Goal: Task Accomplishment & Management: Use online tool/utility

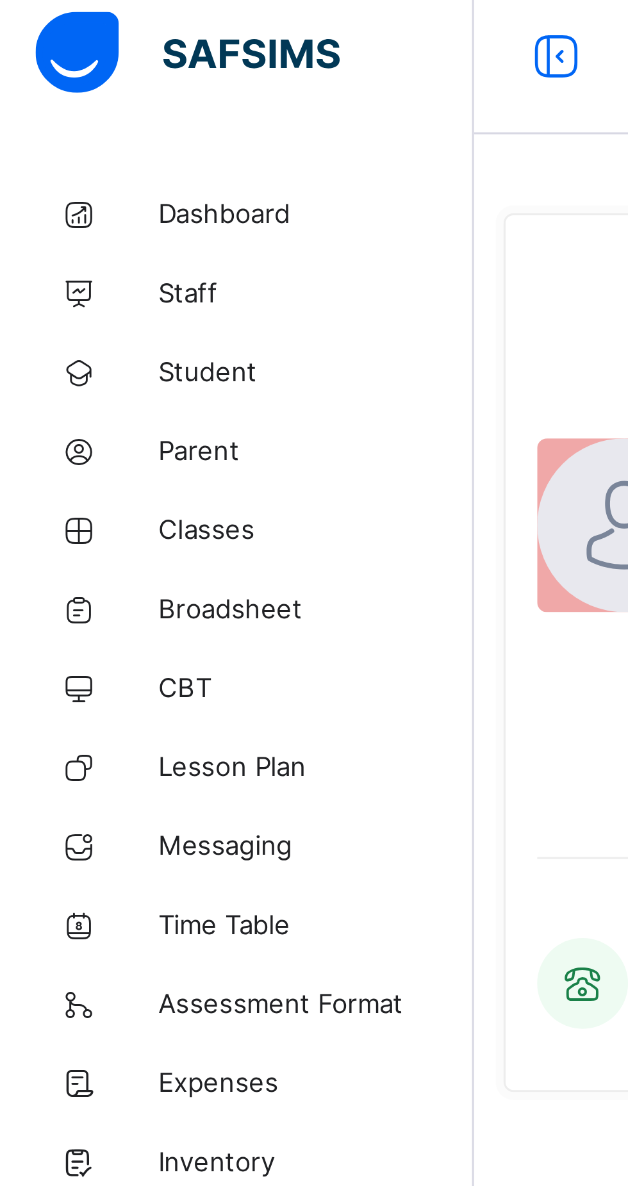
click at [86, 176] on span "Classes" at bounding box center [102, 179] width 102 height 10
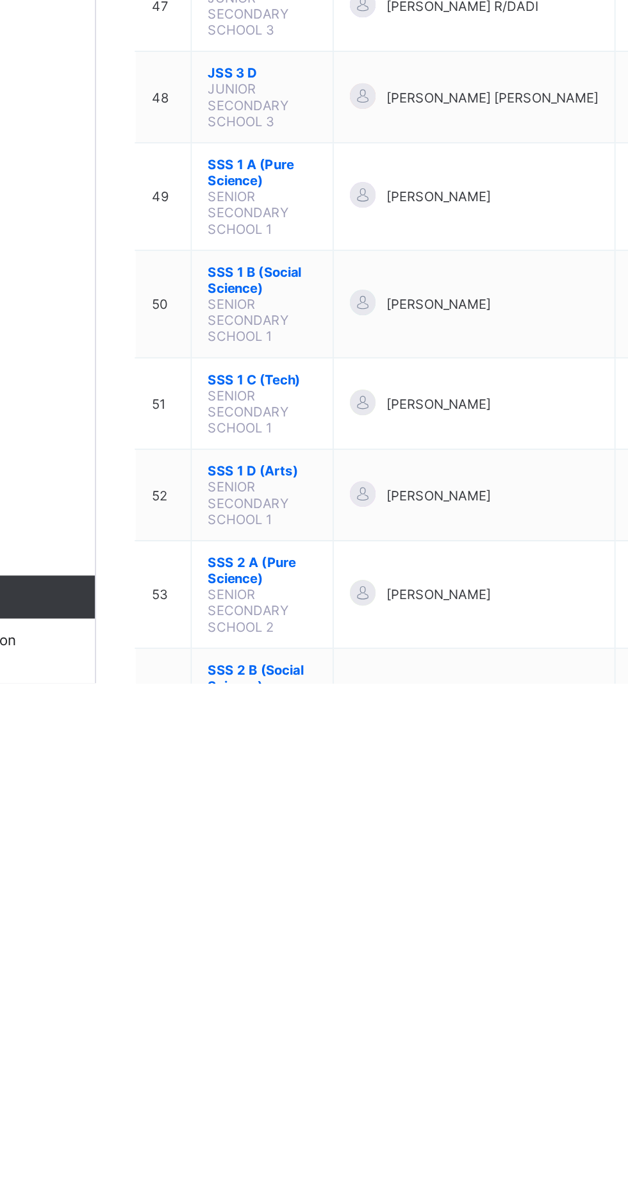
scroll to position [1628, 0]
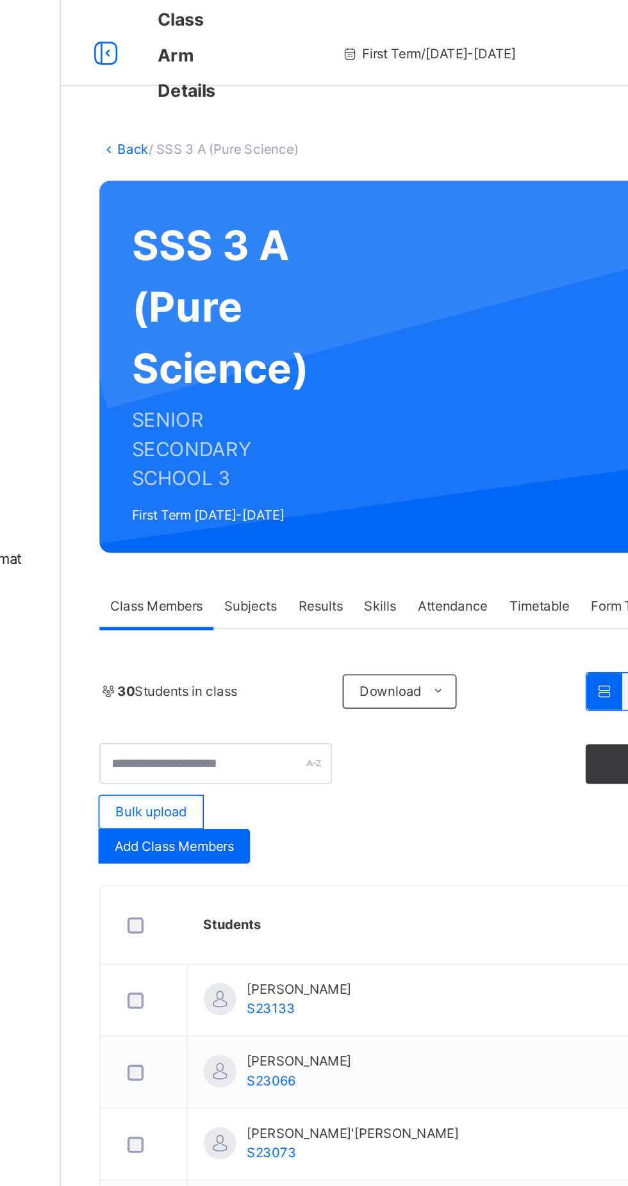
click at [278, 372] on div "Subjects" at bounding box center [267, 361] width 44 height 26
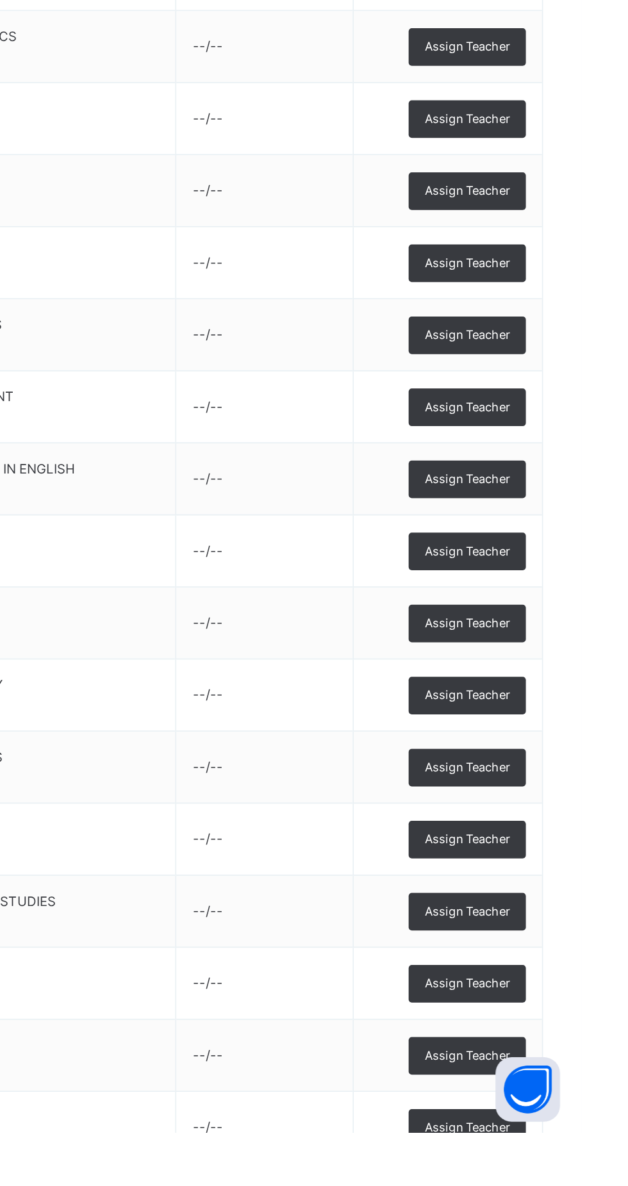
click at [574, 1056] on span "Assign Teacher" at bounding box center [559, 1054] width 51 height 11
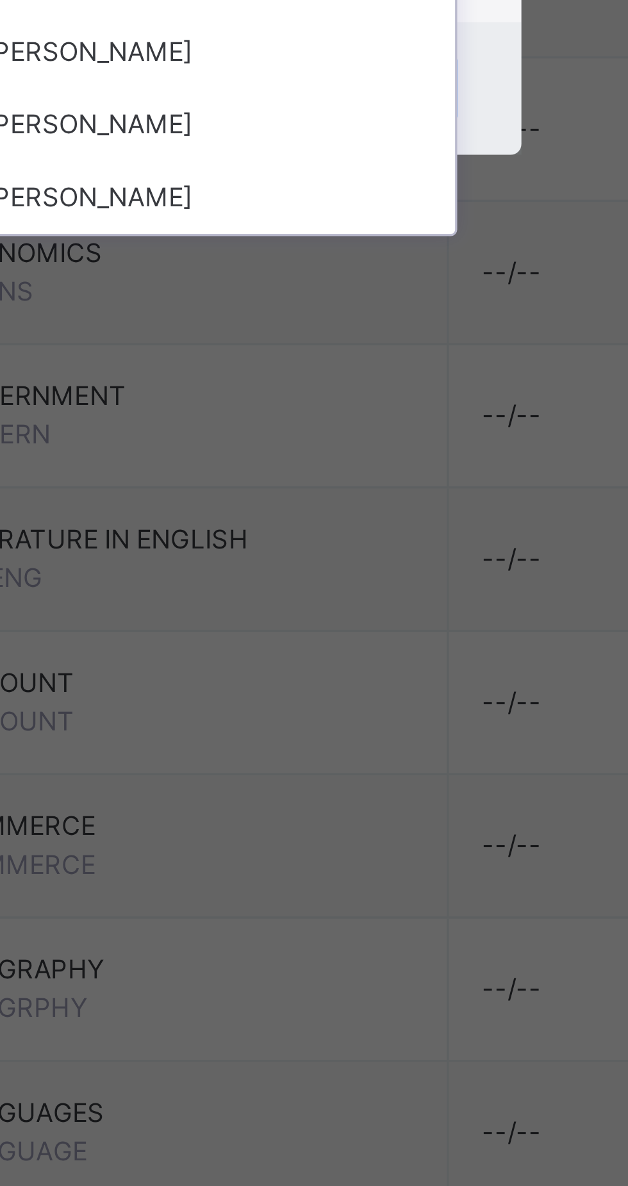
click at [365, 699] on div "[PERSON_NAME]" at bounding box center [314, 688] width 149 height 22
type input "*****"
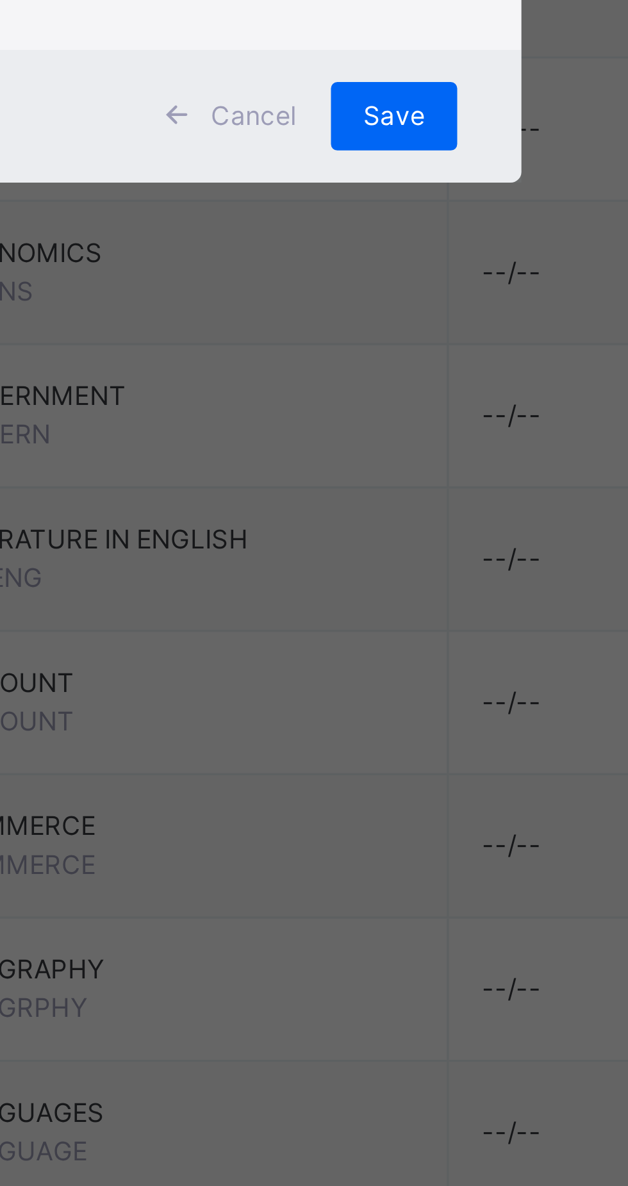
click at [389, 674] on div "Save" at bounding box center [370, 663] width 38 height 20
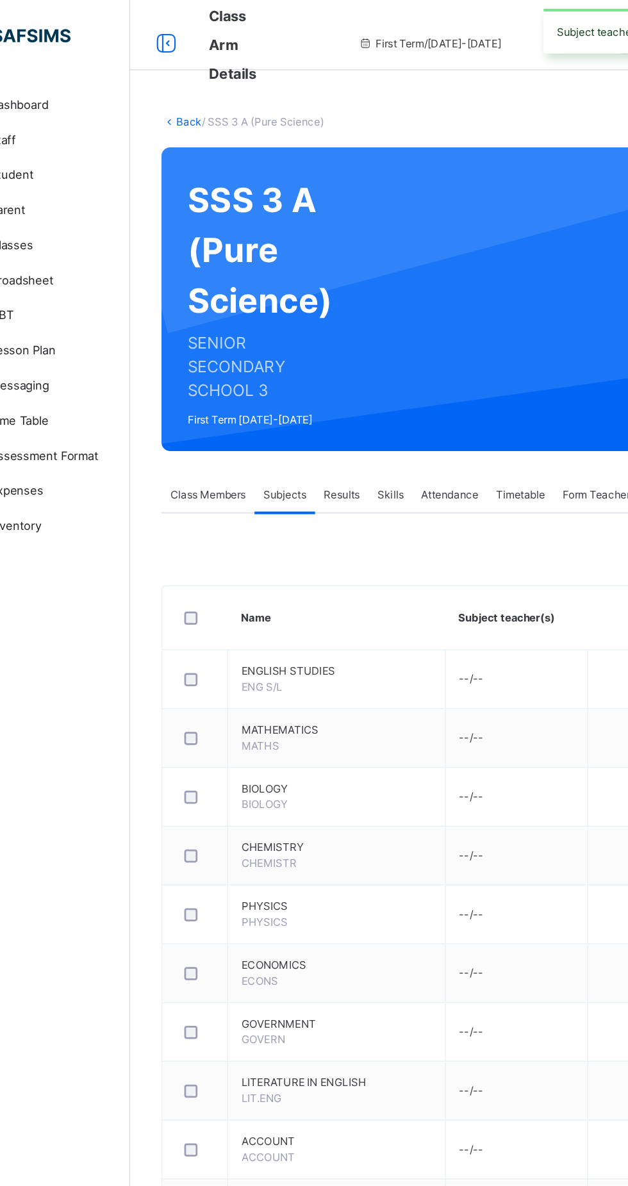
scroll to position [45, 0]
